Goal: Book appointment/travel/reservation

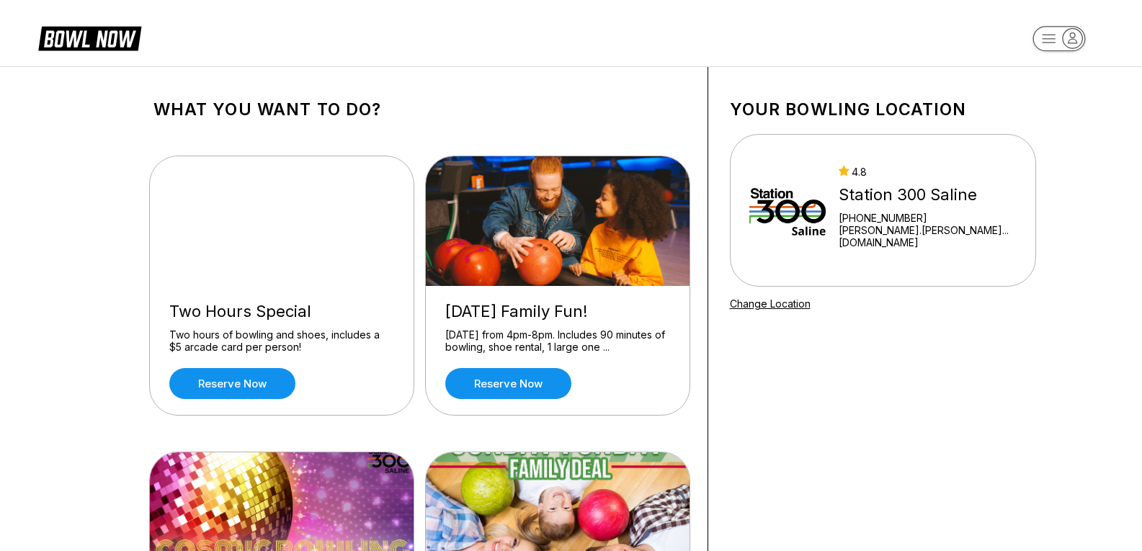
scroll to position [144, 0]
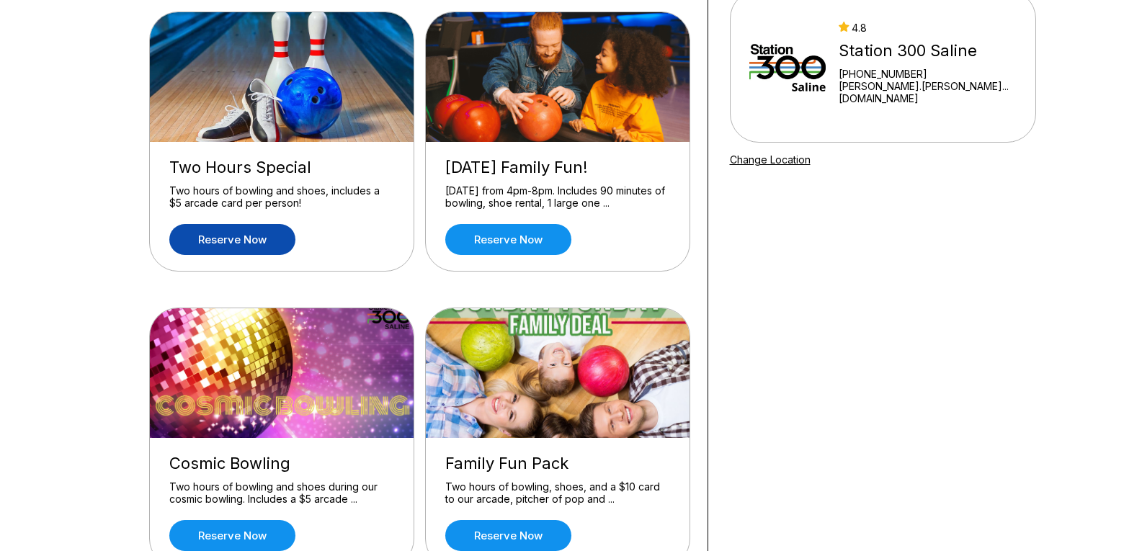
click at [253, 240] on link "Reserve now" at bounding box center [232, 239] width 126 height 31
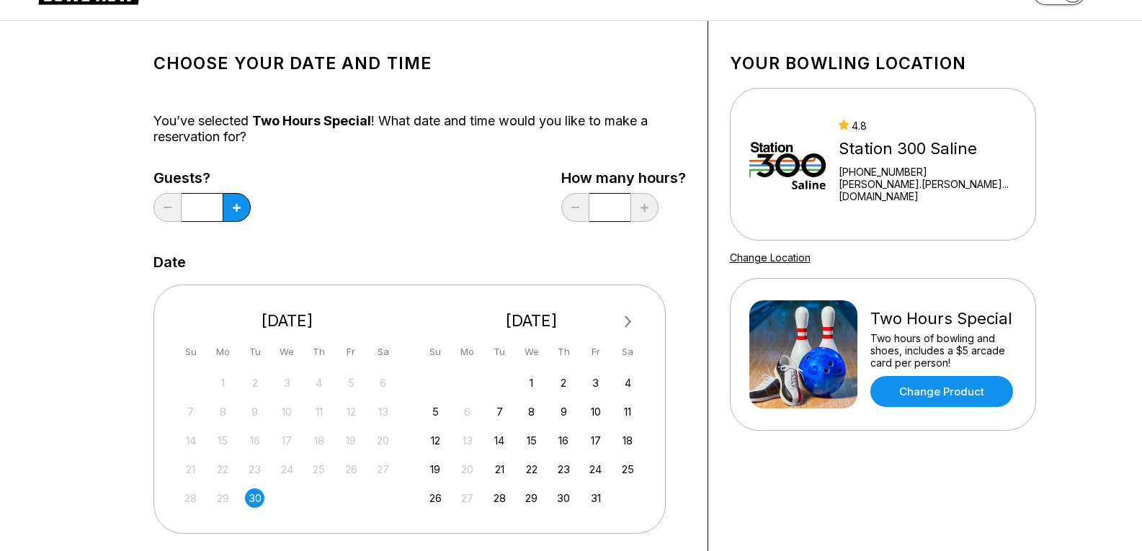
scroll to position [72, 0]
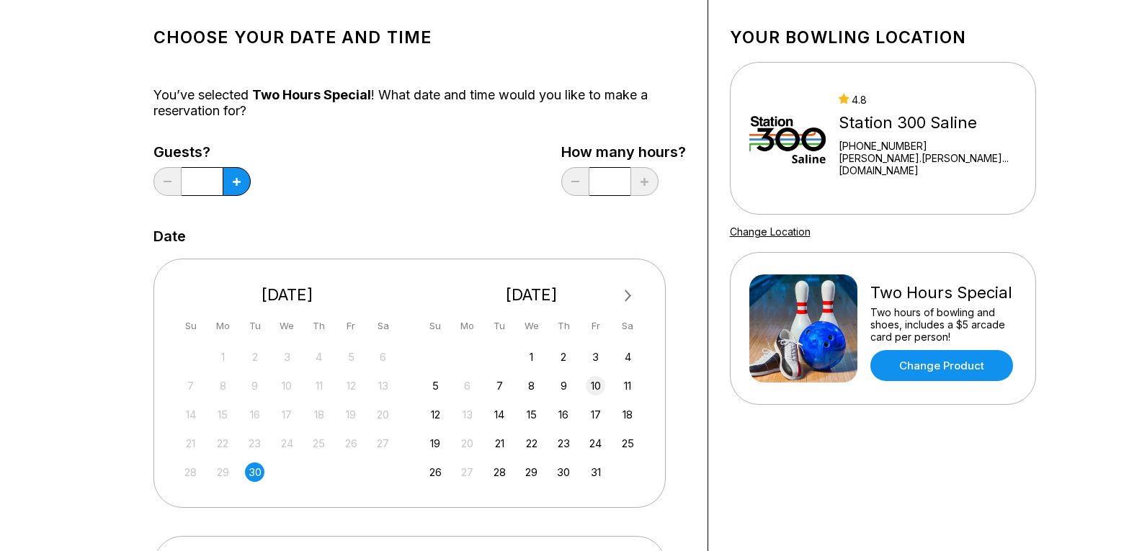
click at [597, 388] on div "10" at bounding box center [595, 385] width 19 height 19
click at [236, 187] on button at bounding box center [237, 181] width 28 height 29
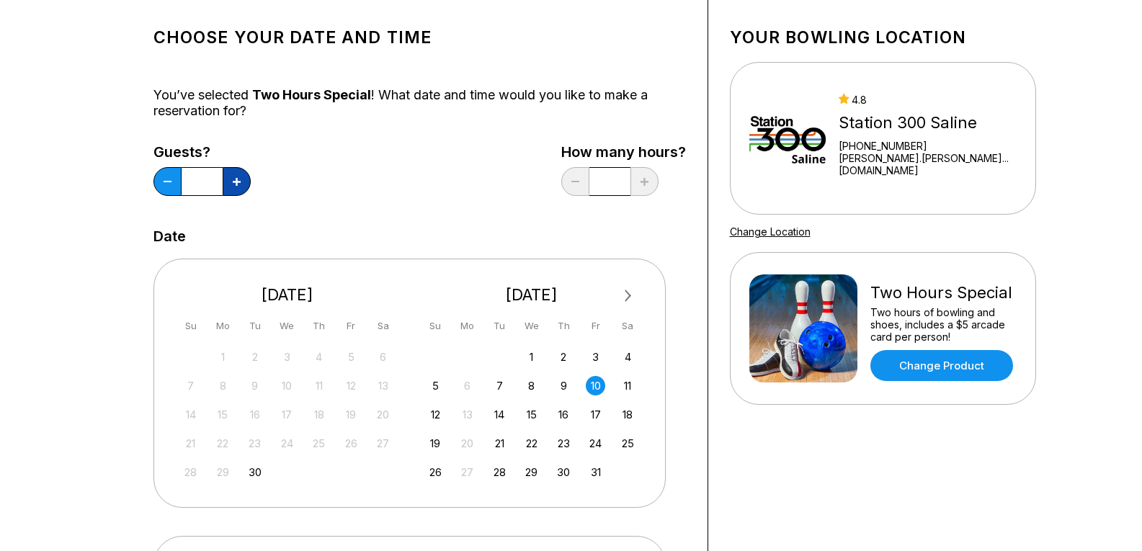
click at [236, 187] on button at bounding box center [237, 181] width 28 height 29
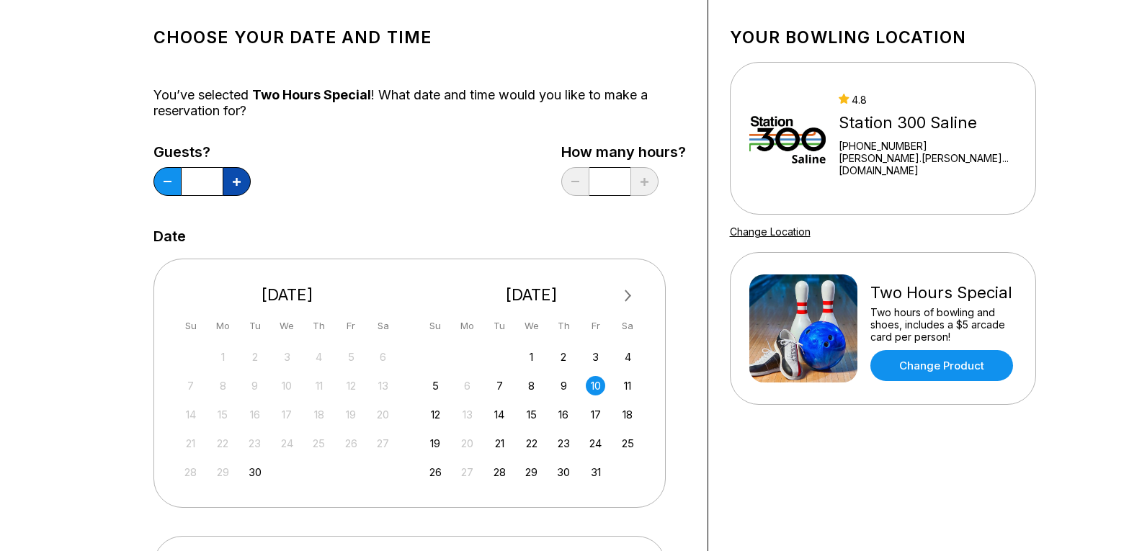
click at [236, 187] on button at bounding box center [237, 181] width 28 height 29
click at [382, 191] on div "Guests? ** How many hours? *" at bounding box center [419, 173] width 532 height 59
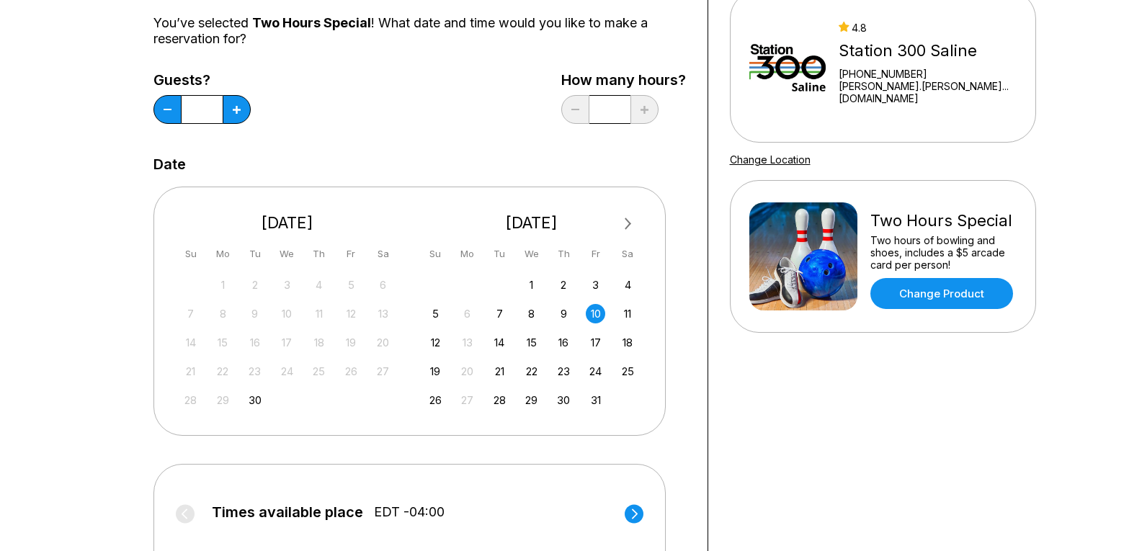
scroll to position [0, 0]
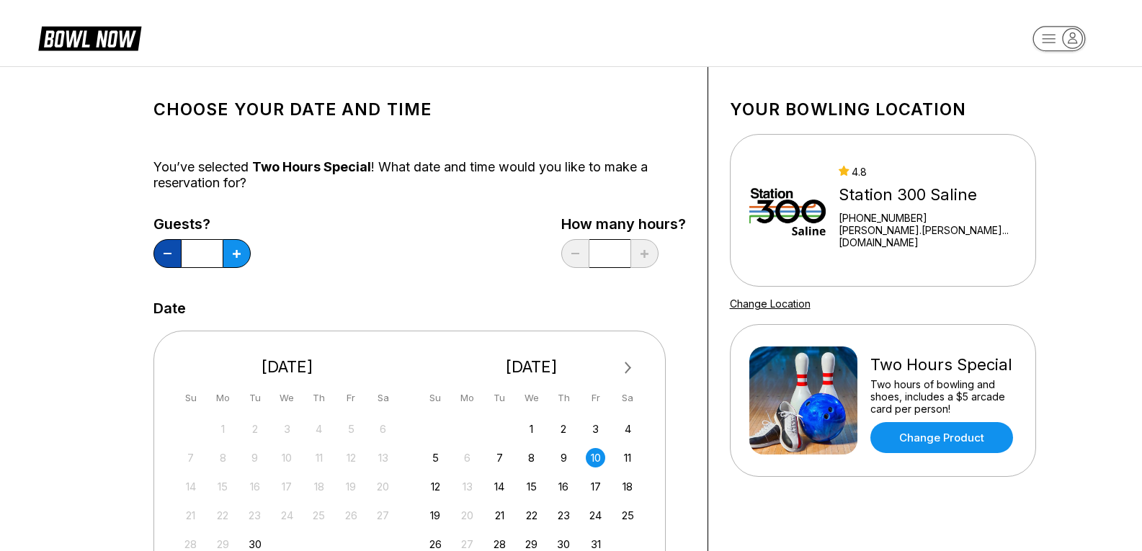
click at [163, 255] on button at bounding box center [167, 253] width 28 height 29
type input "**"
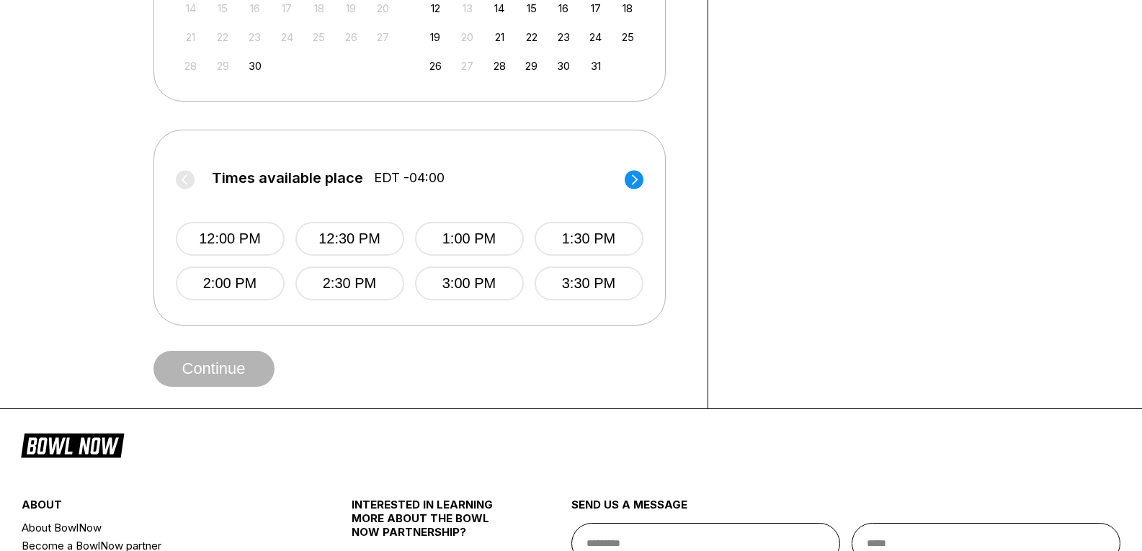
scroll to position [504, 0]
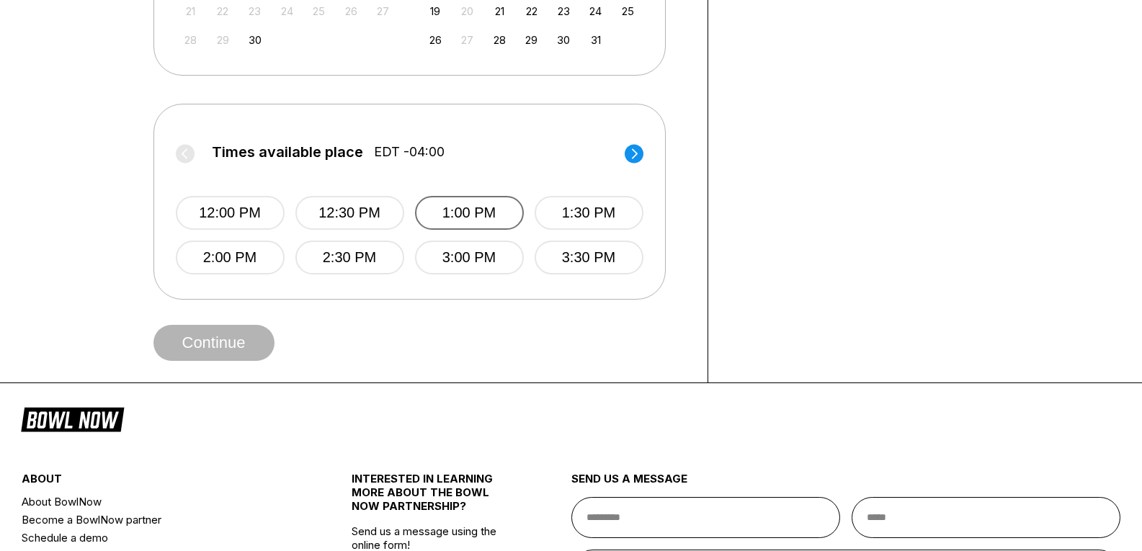
click at [433, 209] on button "1:00 PM" at bounding box center [469, 213] width 109 height 34
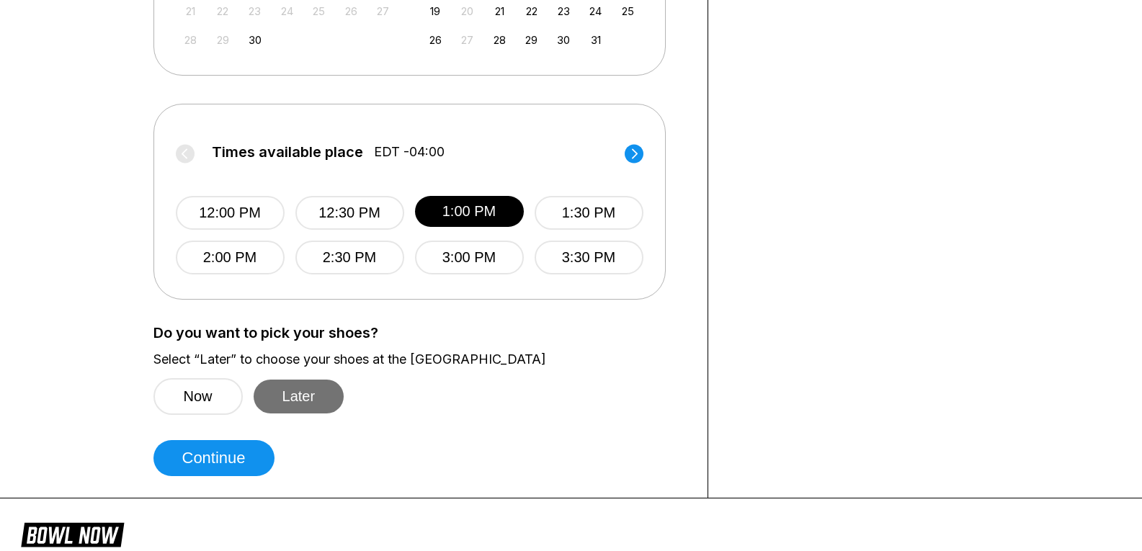
click at [299, 408] on button "Later" at bounding box center [299, 397] width 91 height 34
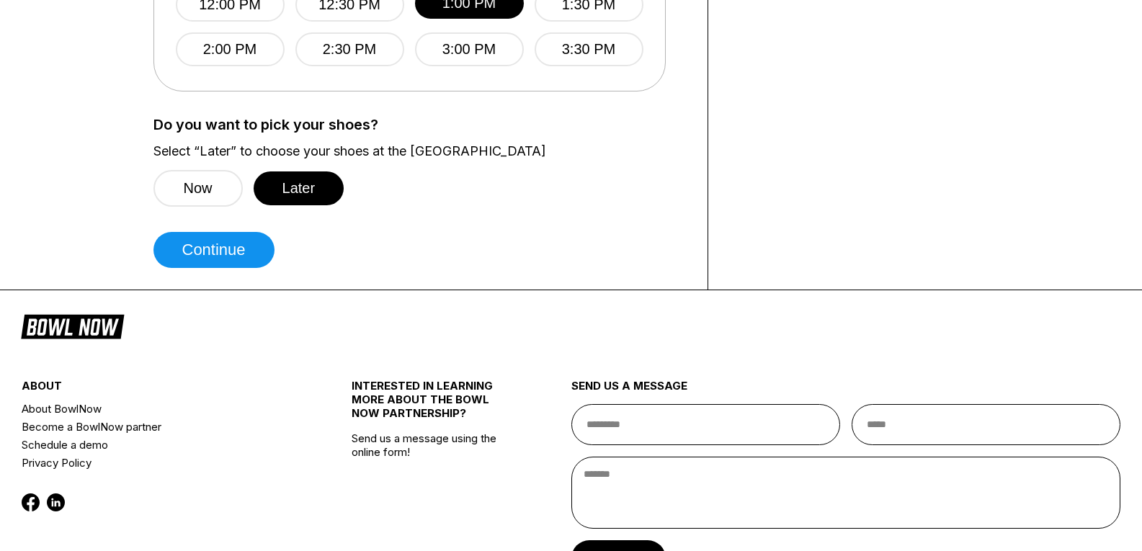
scroll to position [720, 0]
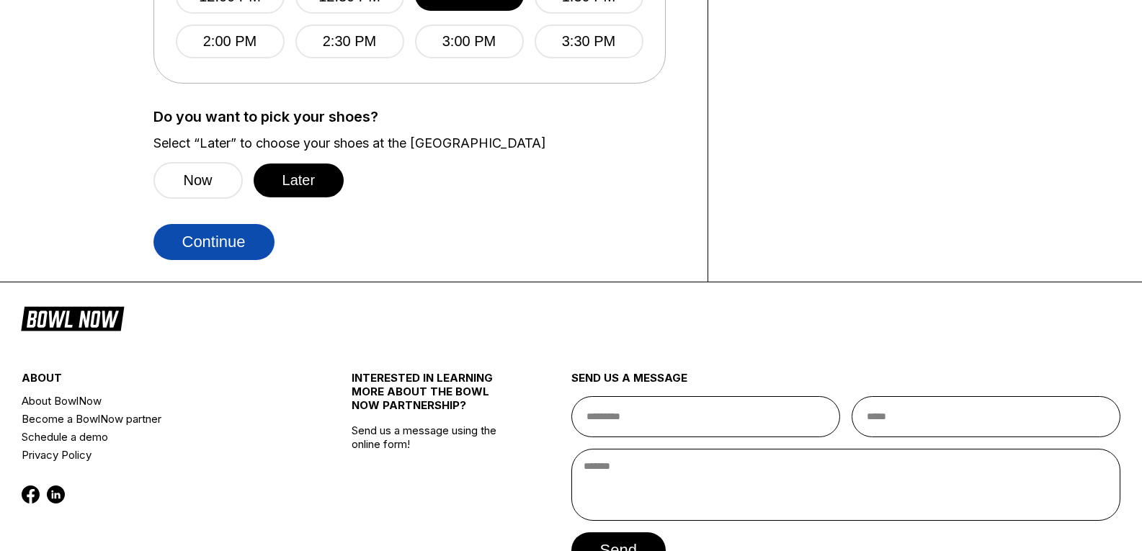
click at [235, 248] on button "Continue" at bounding box center [213, 242] width 121 height 36
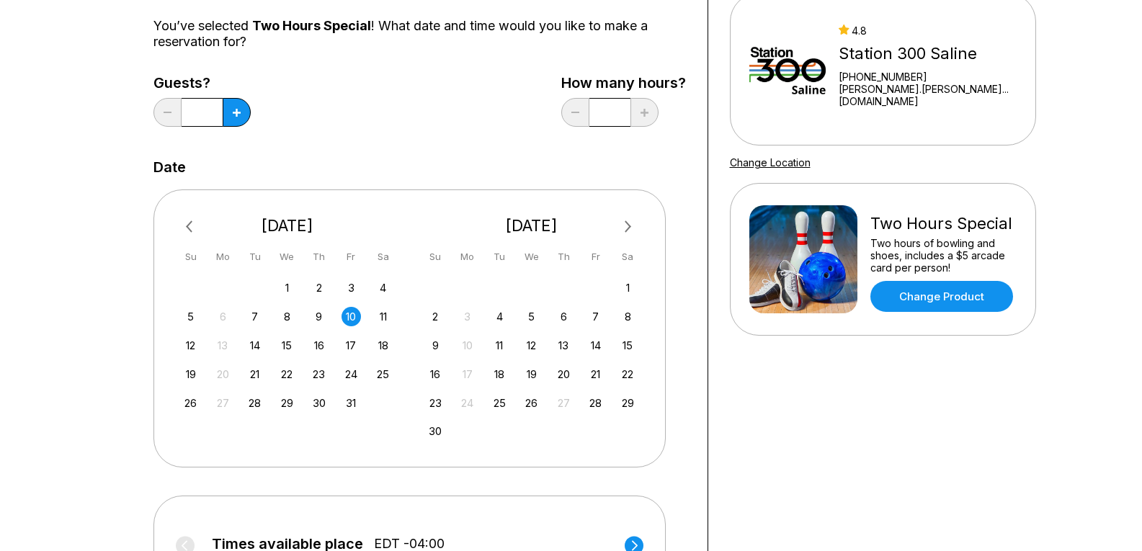
scroll to position [144, 0]
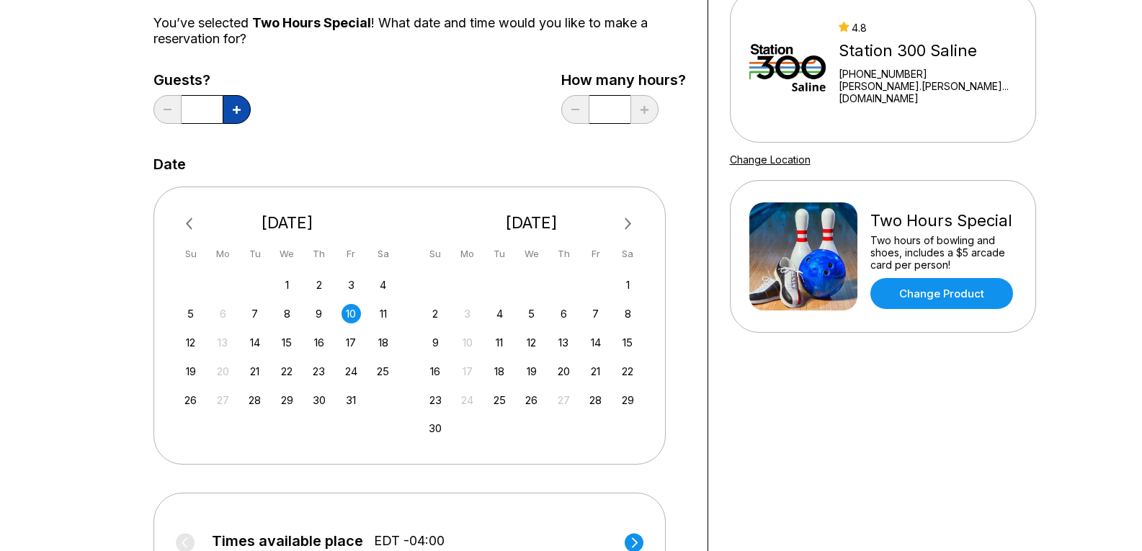
click at [233, 109] on icon at bounding box center [237, 110] width 8 height 8
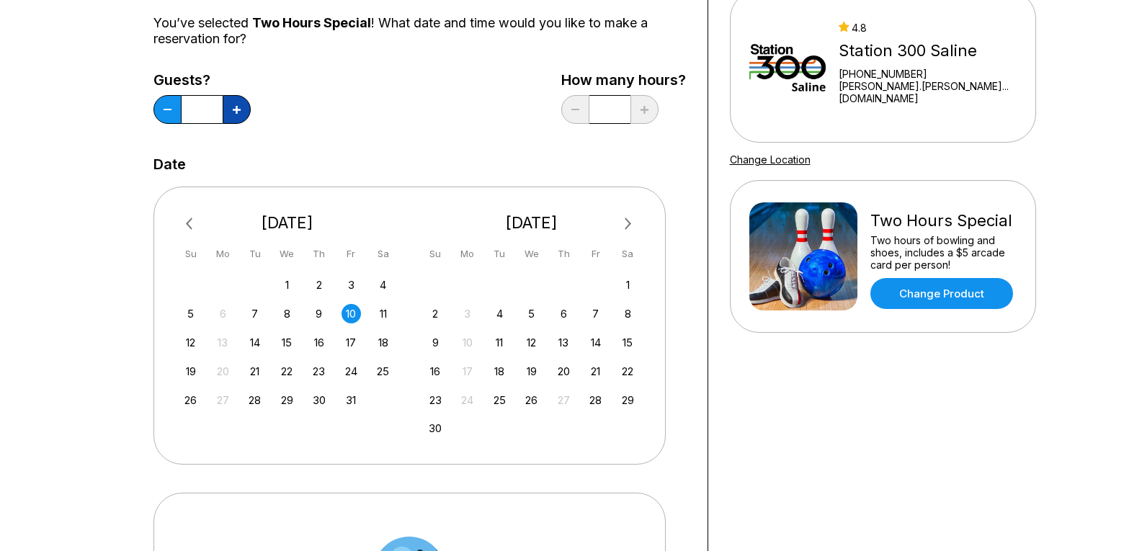
click at [233, 109] on icon at bounding box center [237, 110] width 8 height 8
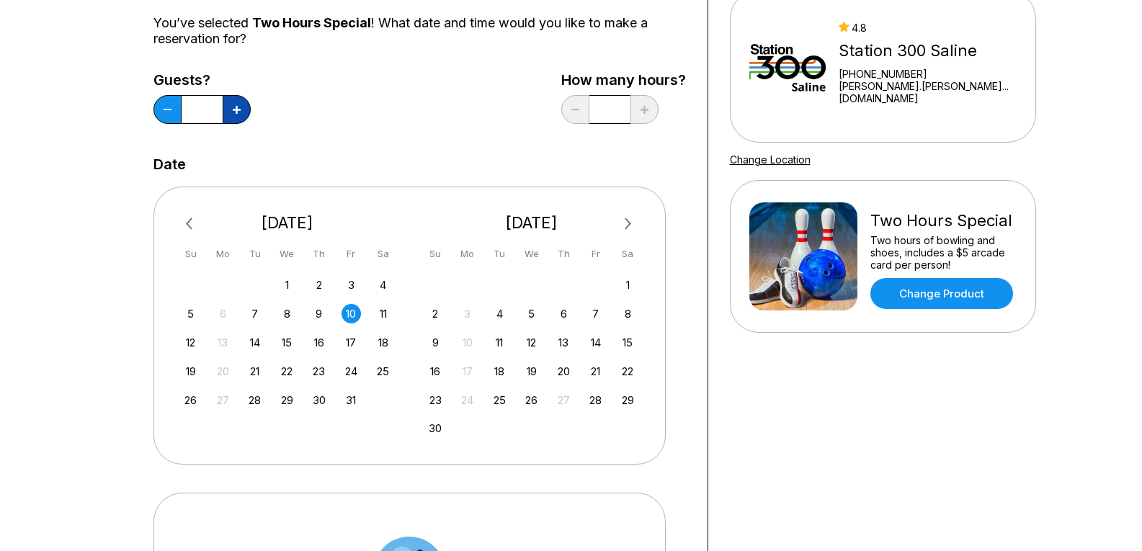
click at [233, 109] on icon at bounding box center [237, 110] width 8 height 8
type input "**"
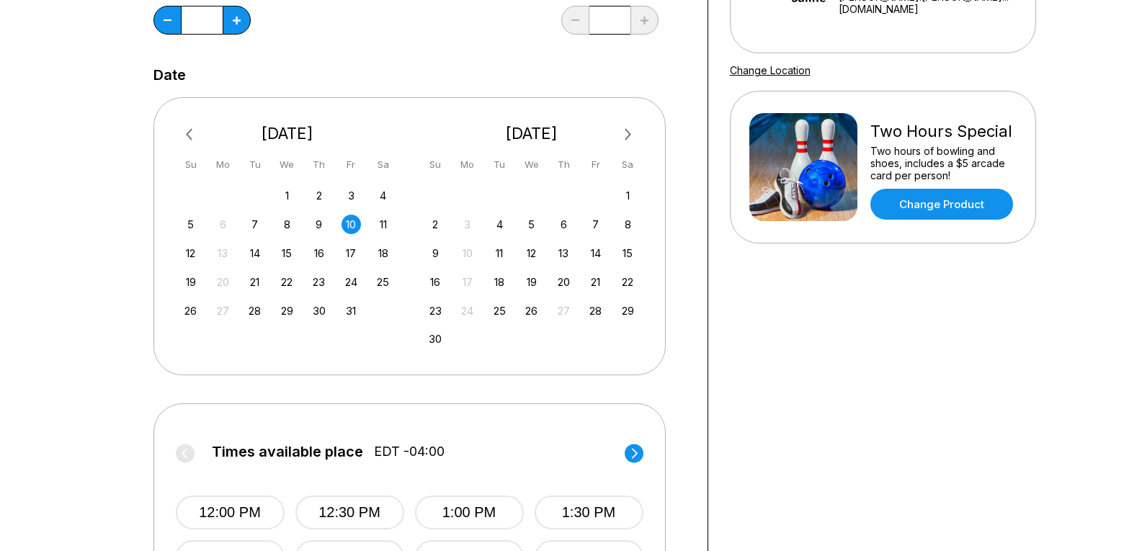
scroll to position [360, 0]
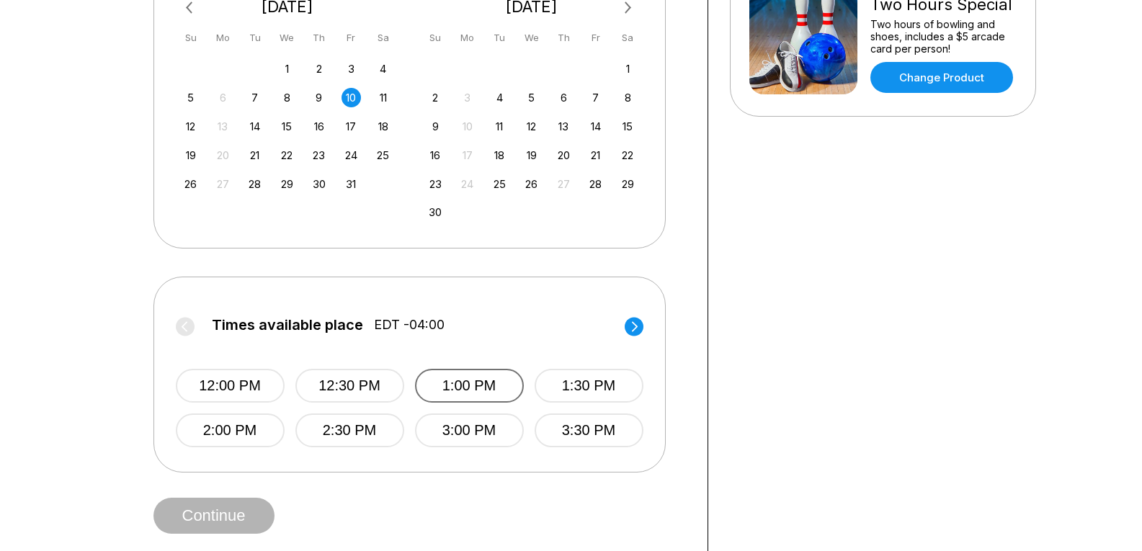
click at [478, 394] on button "1:00 PM" at bounding box center [469, 386] width 109 height 34
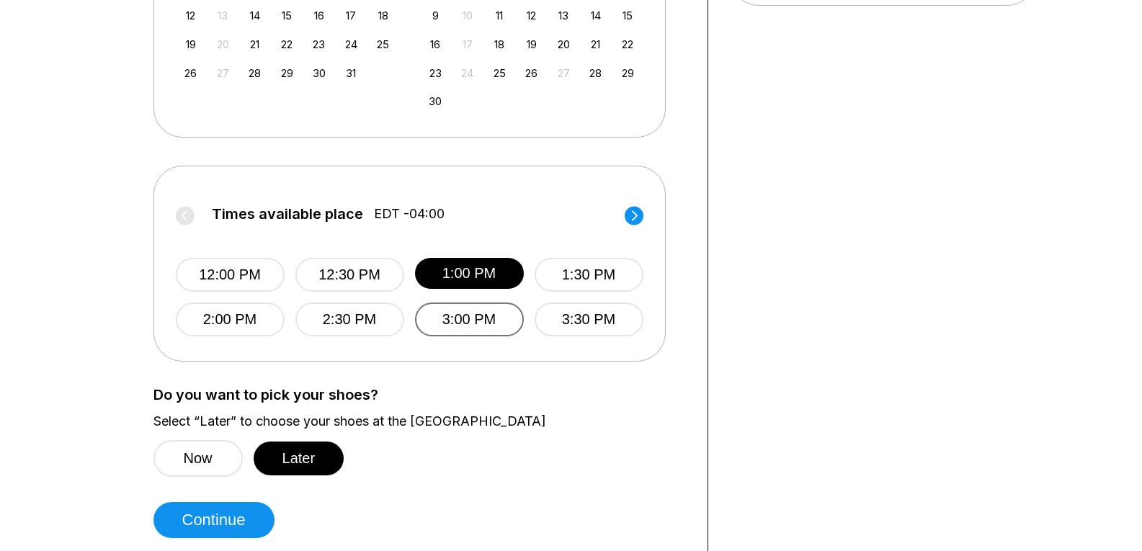
scroll to position [576, 0]
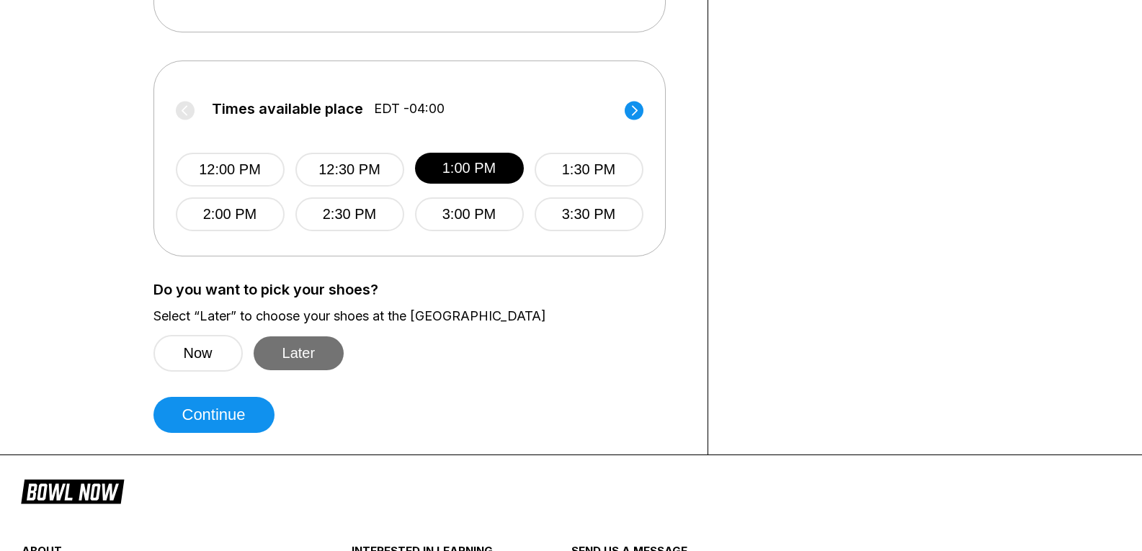
click at [313, 356] on button "Later" at bounding box center [299, 353] width 91 height 34
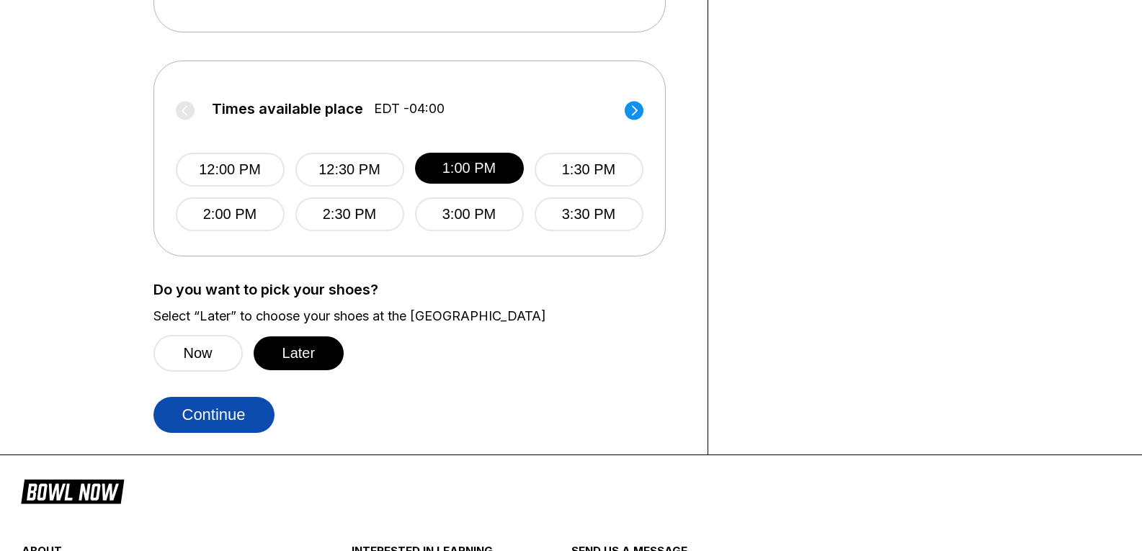
click at [228, 415] on button "Continue" at bounding box center [213, 415] width 121 height 36
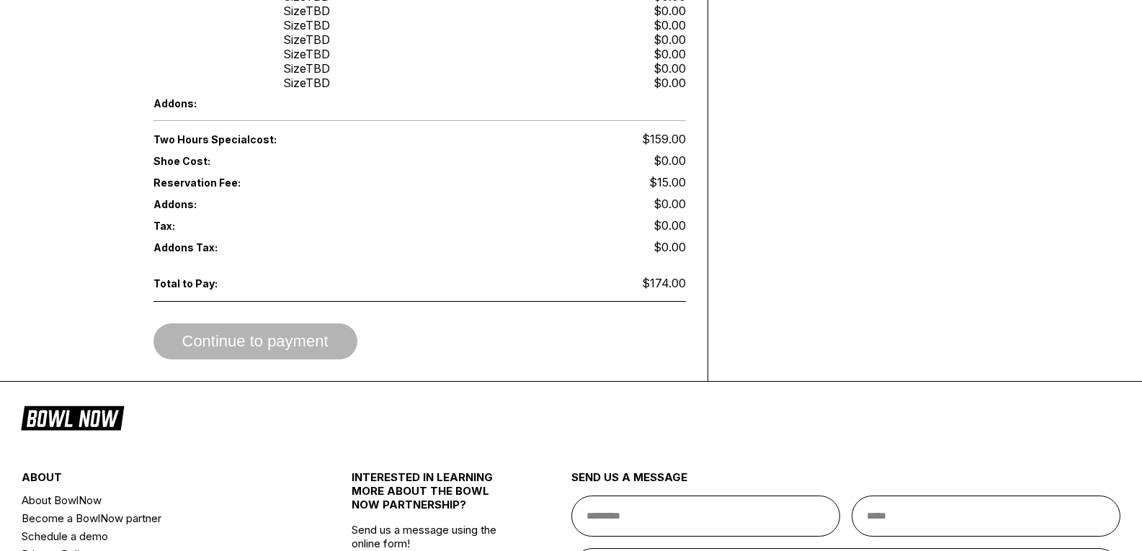
scroll to position [936, 0]
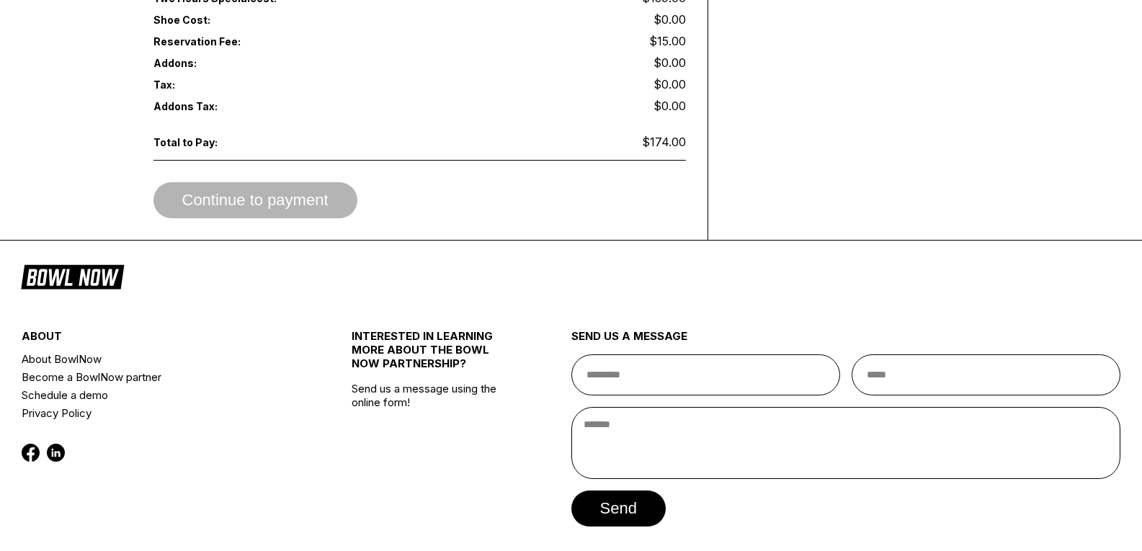
click at [246, 182] on div "Continue to payment" at bounding box center [419, 200] width 532 height 36
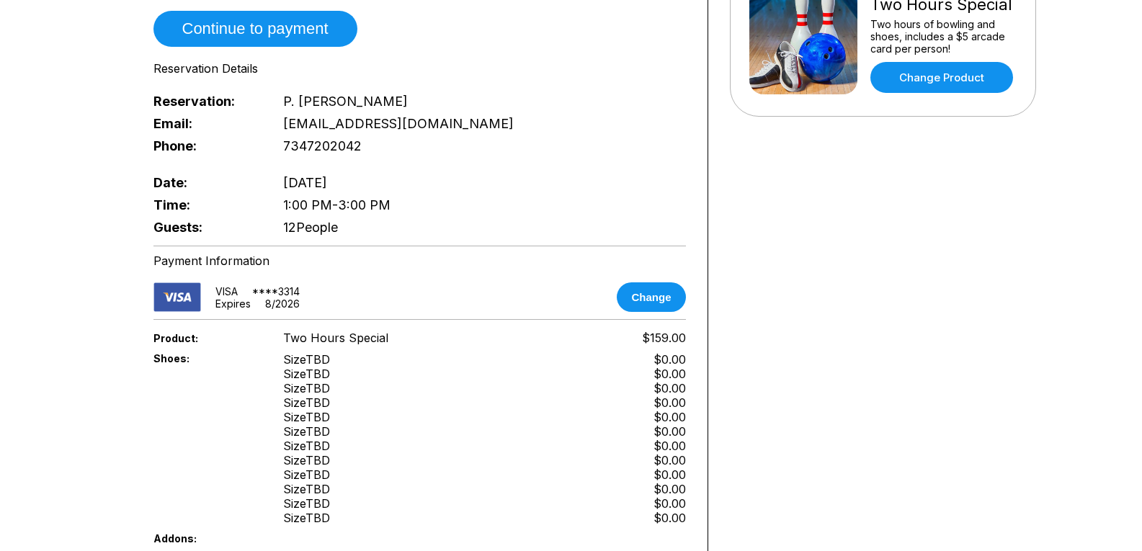
scroll to position [648, 0]
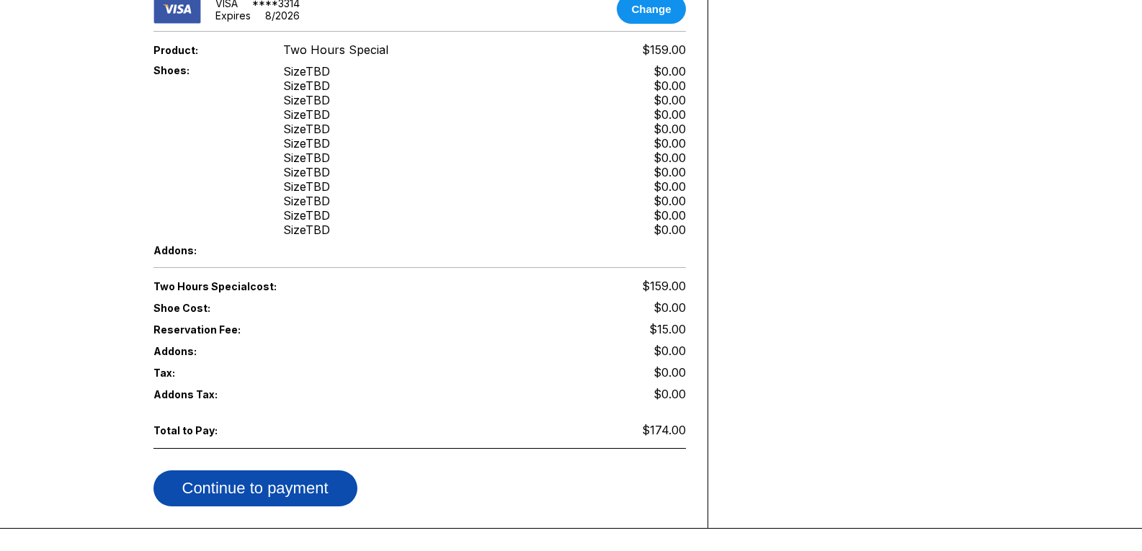
click at [277, 472] on button "Continue to payment" at bounding box center [255, 488] width 204 height 36
